Goal: Information Seeking & Learning: Stay updated

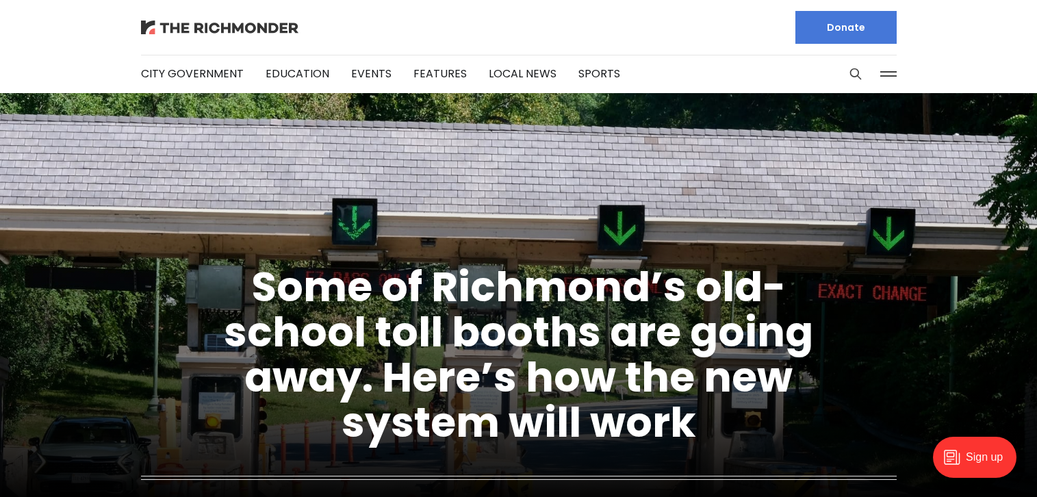
click at [243, 25] on img at bounding box center [219, 28] width 157 height 14
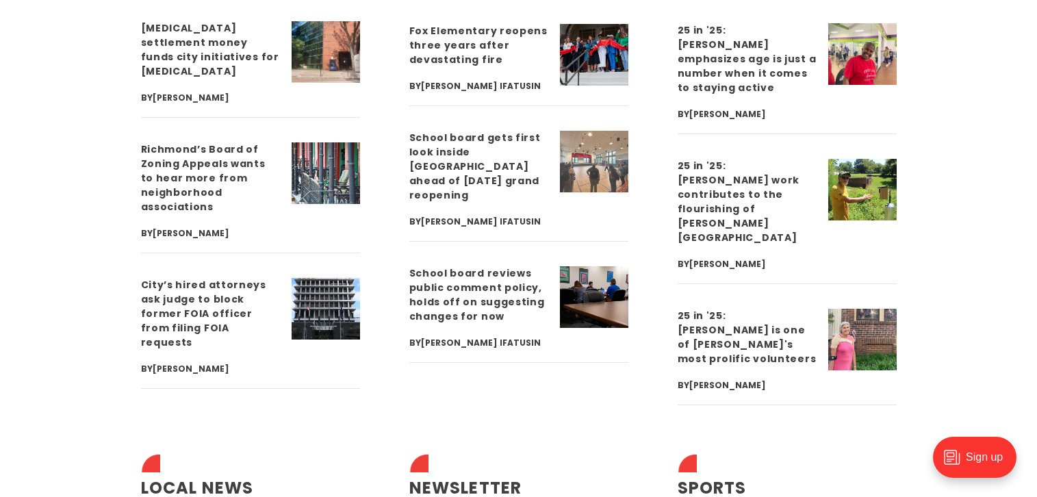
scroll to position [4071, 0]
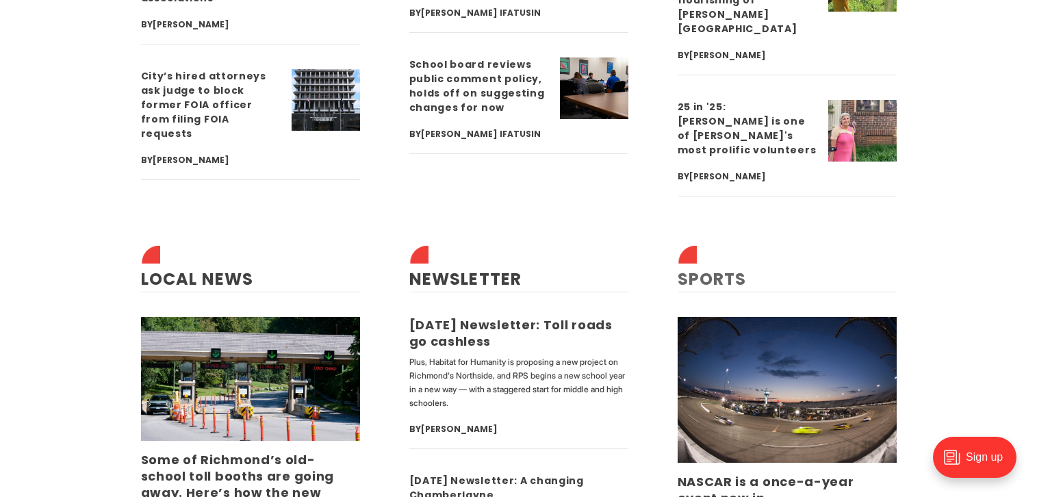
click at [715, 268] on link "Sports" at bounding box center [712, 279] width 69 height 23
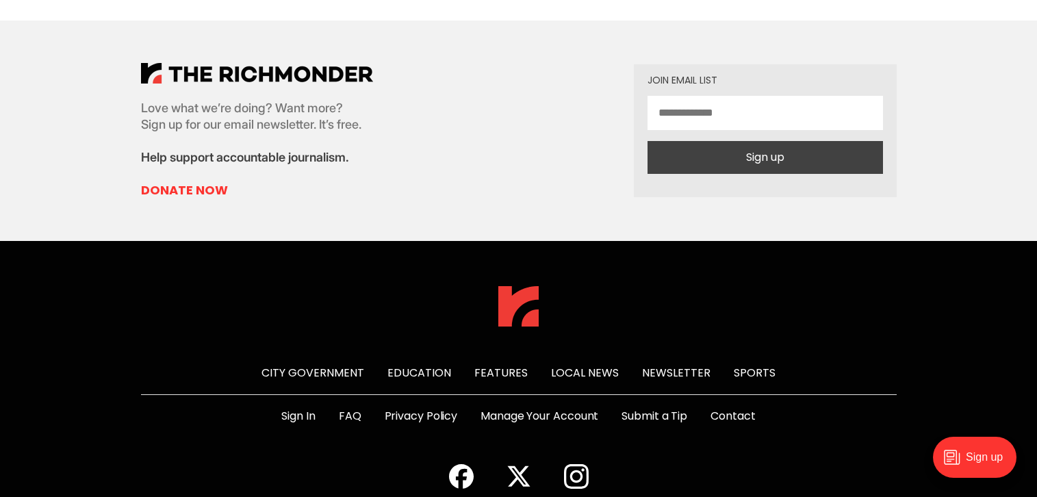
scroll to position [13242, 0]
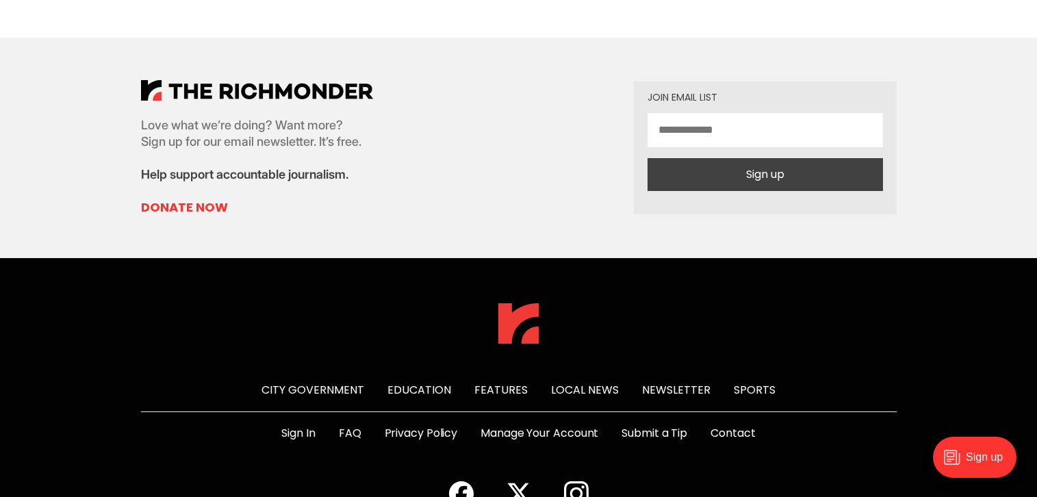
click at [416, 382] on link "Education" at bounding box center [420, 390] width 64 height 16
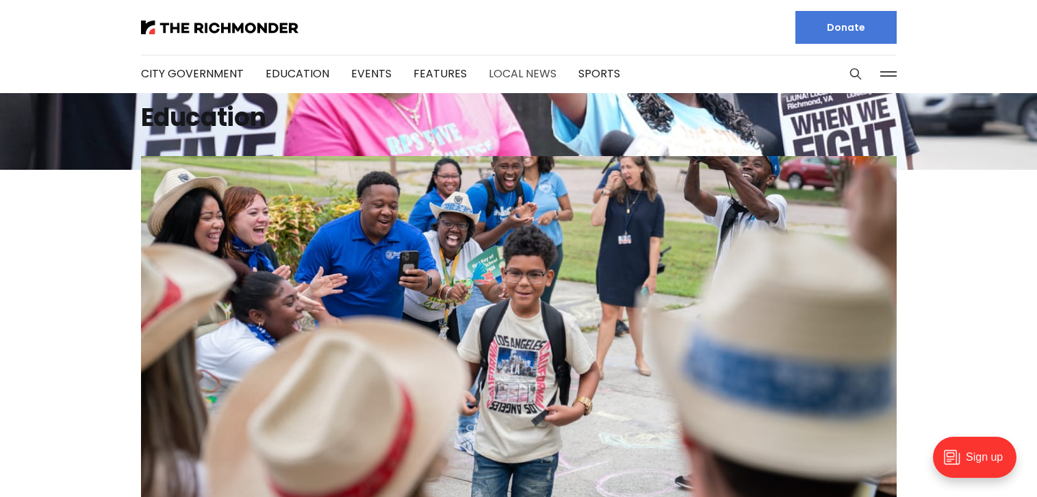
click at [518, 75] on link "Local News" at bounding box center [523, 74] width 68 height 16
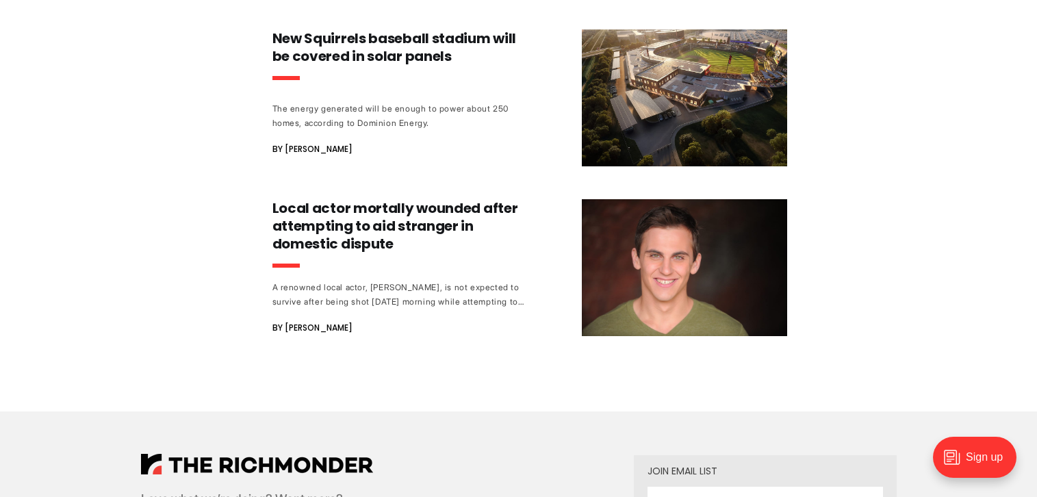
scroll to position [2944, 0]
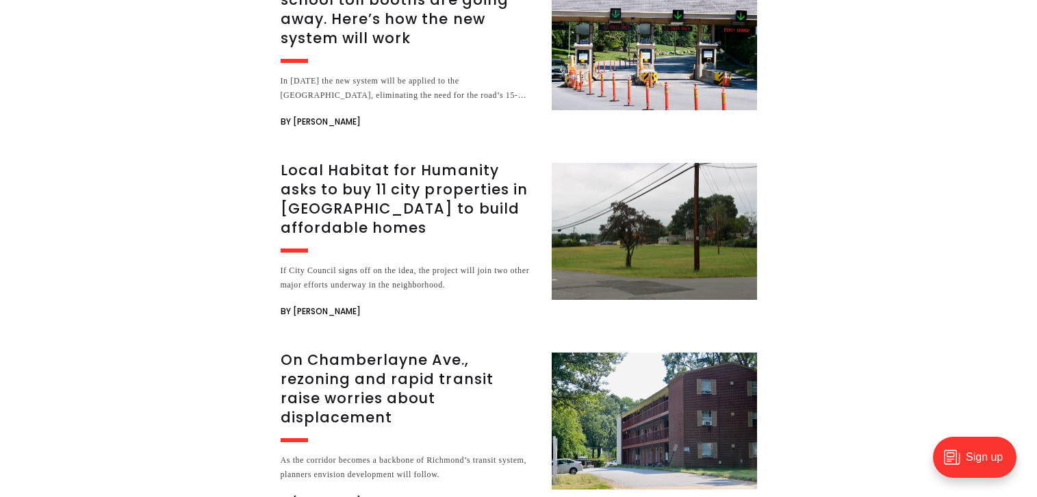
scroll to position [1985, 0]
